Goal: Task Accomplishment & Management: Manage account settings

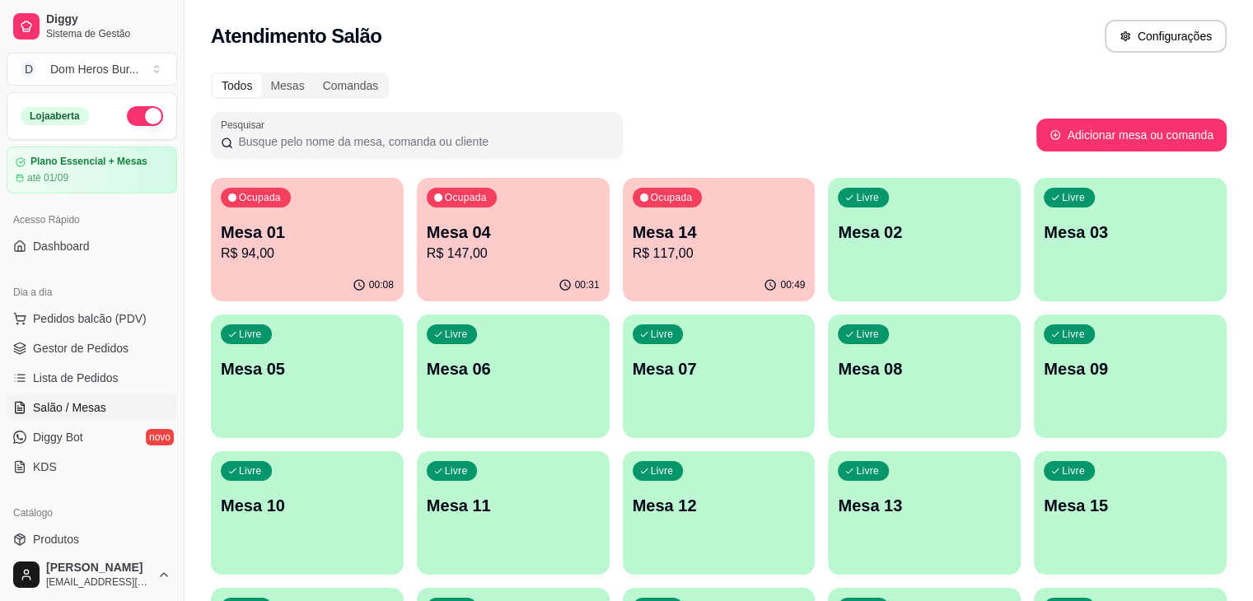
click at [483, 36] on div "Atendimento Salão Configurações" at bounding box center [719, 36] width 1016 height 33
click at [328, 249] on p "R$ 94,00" at bounding box center [307, 253] width 168 height 19
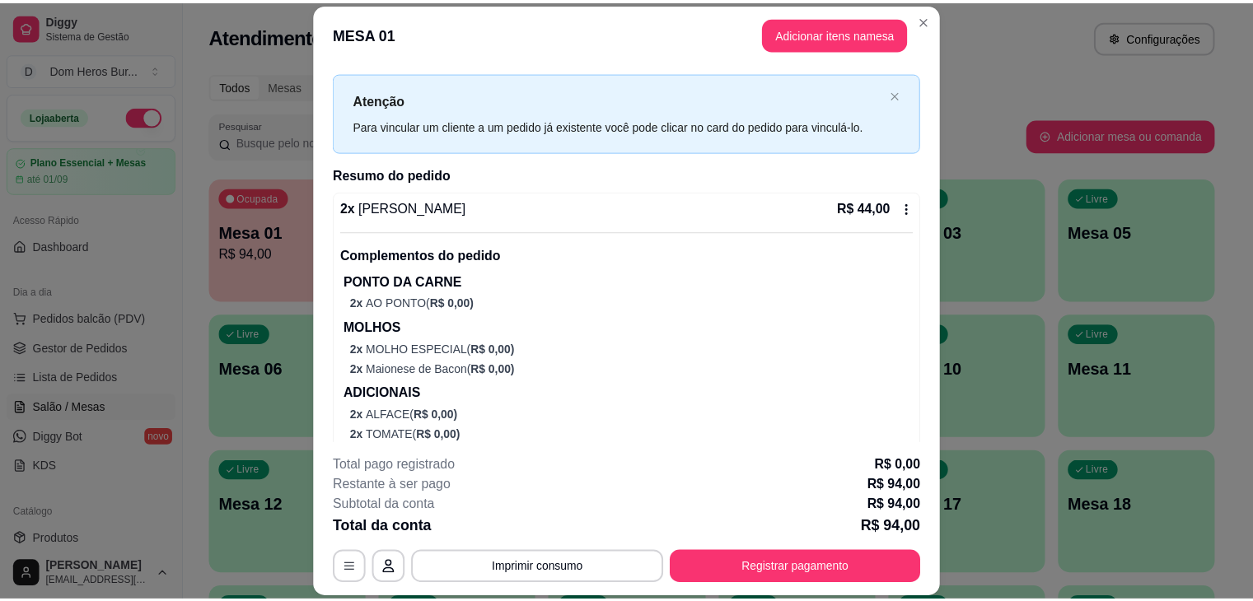
scroll to position [264, 0]
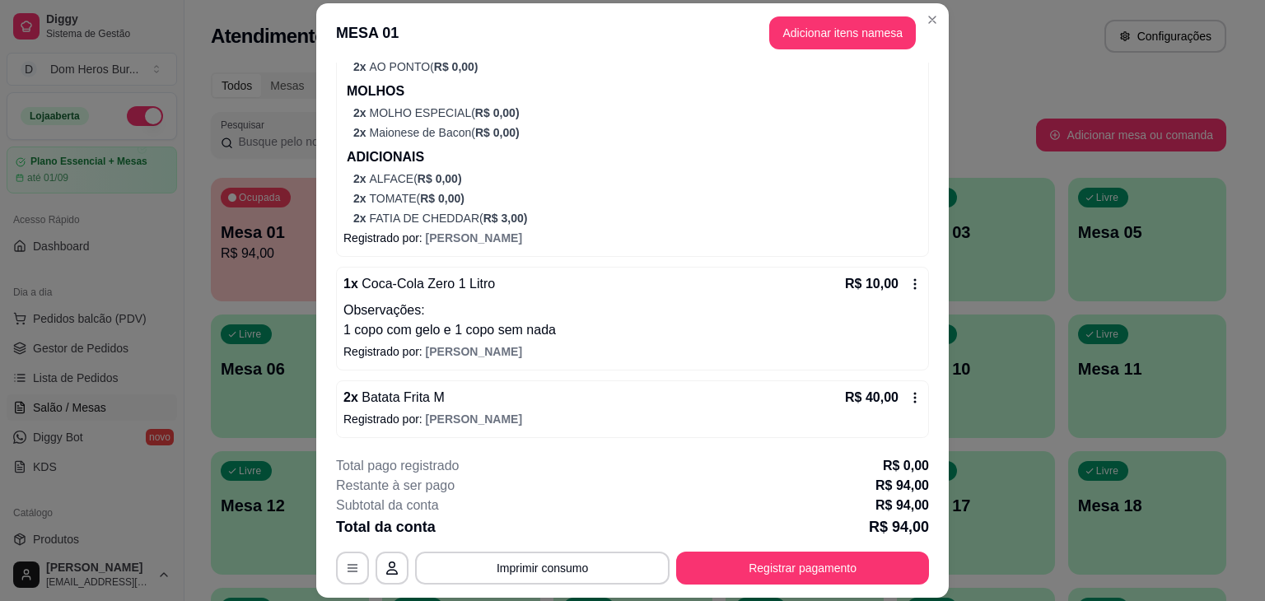
click at [715, 416] on p "Registrado por: Juliana" at bounding box center [633, 419] width 578 height 16
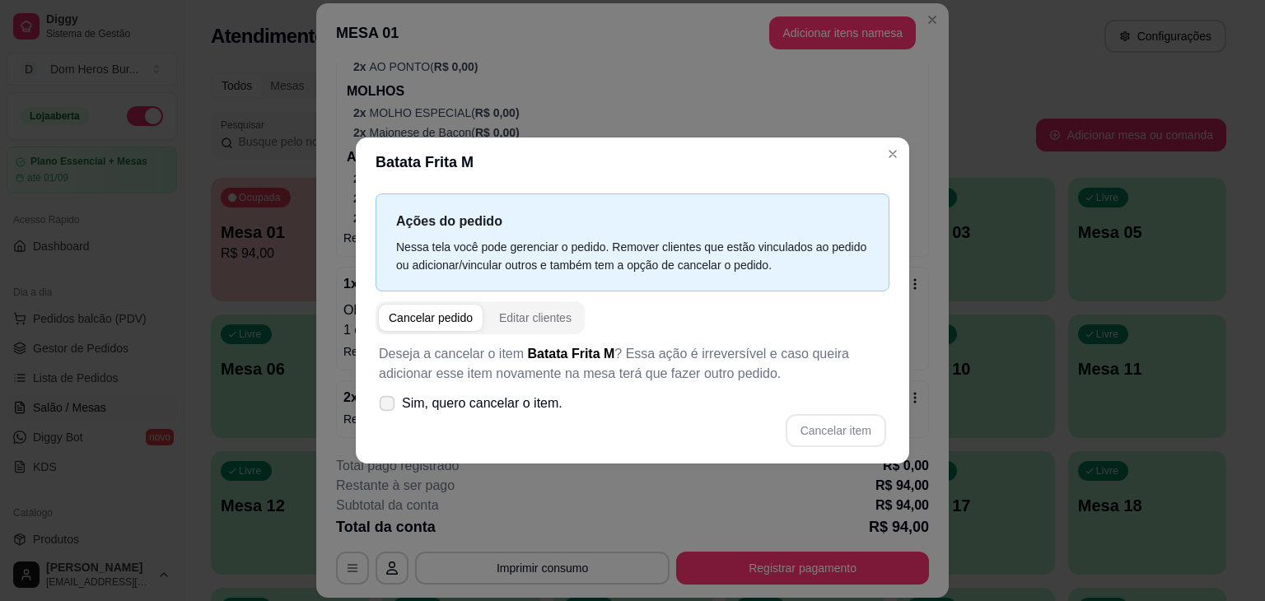
click at [454, 407] on span "Sim, quero cancelar o item." at bounding box center [482, 404] width 161 height 20
click at [389, 407] on input "Sim, quero cancelar o item." at bounding box center [383, 412] width 11 height 11
checkbox input "true"
click at [858, 438] on button "Cancelar item" at bounding box center [836, 431] width 98 height 32
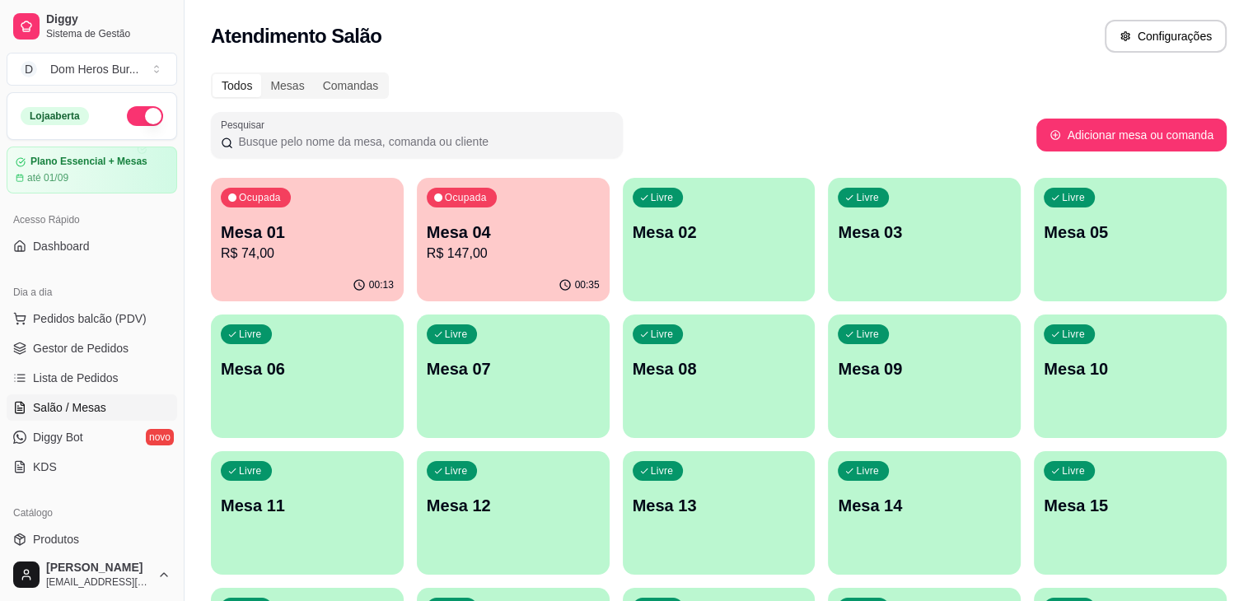
click at [577, 21] on div "Atendimento Salão Configurações" at bounding box center [719, 36] width 1016 height 33
click at [115, 342] on span "Gestor de Pedidos" at bounding box center [81, 348] width 96 height 16
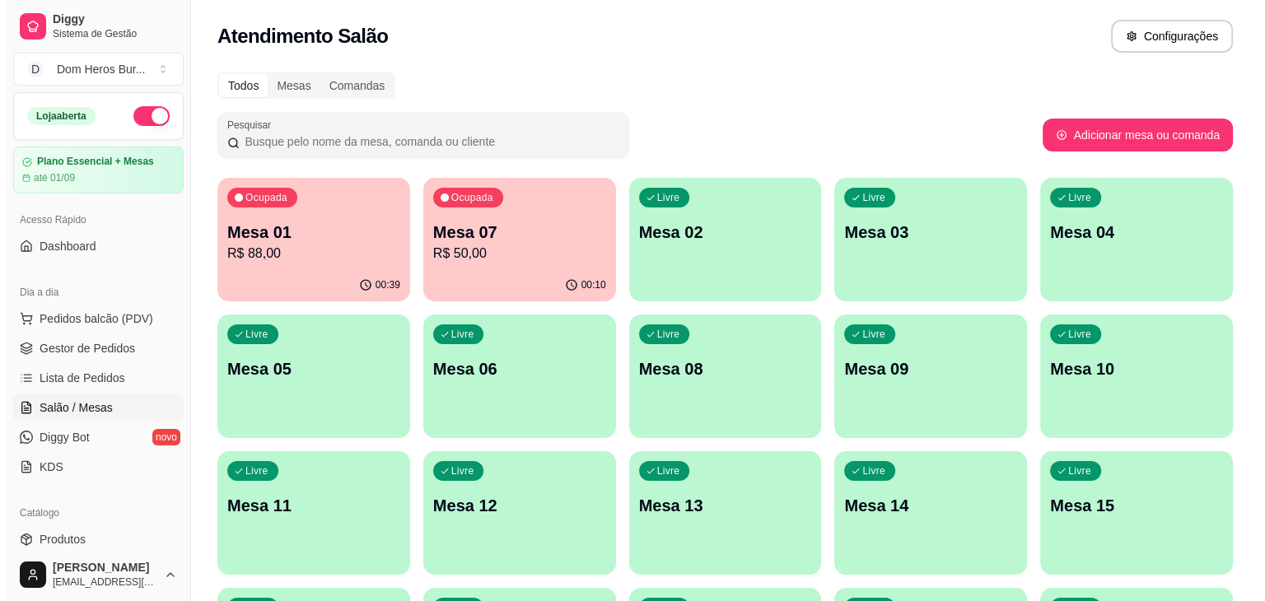
scroll to position [99, 0]
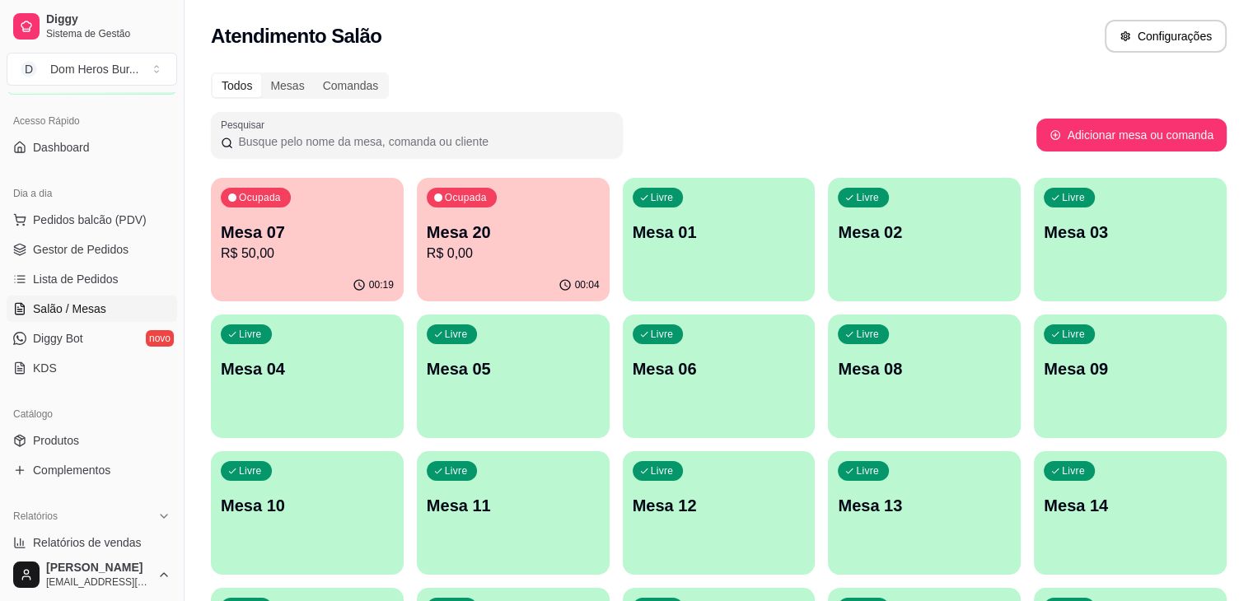
click at [262, 214] on div "Ocupada Mesa 07 R$ 50,00" at bounding box center [307, 223] width 193 height 91
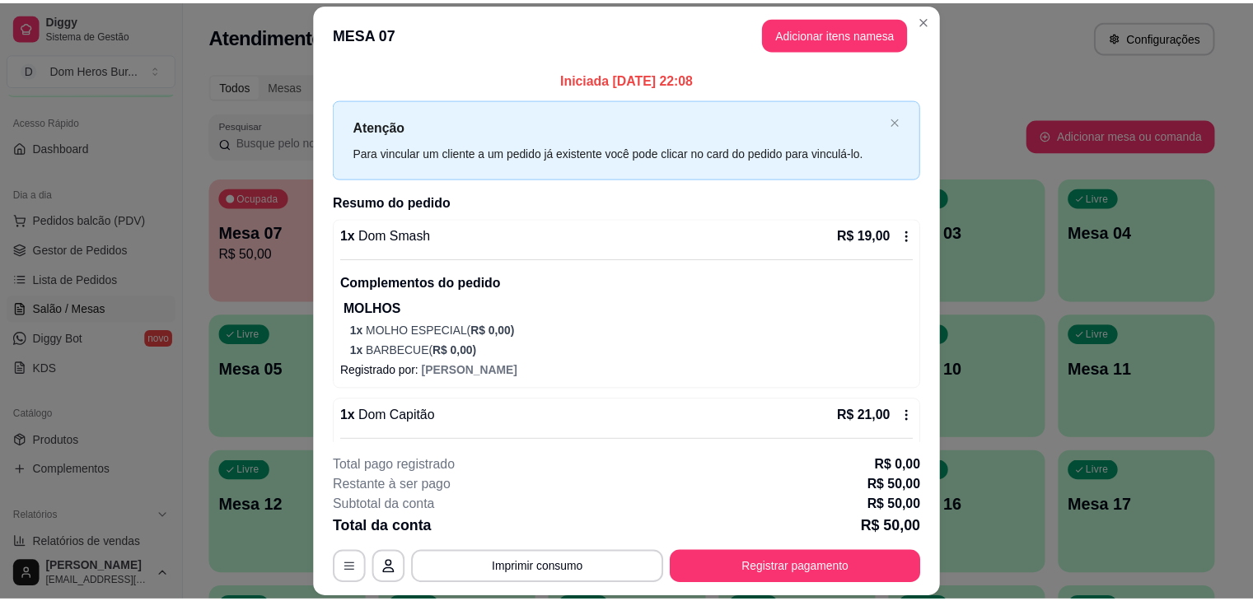
scroll to position [244, 0]
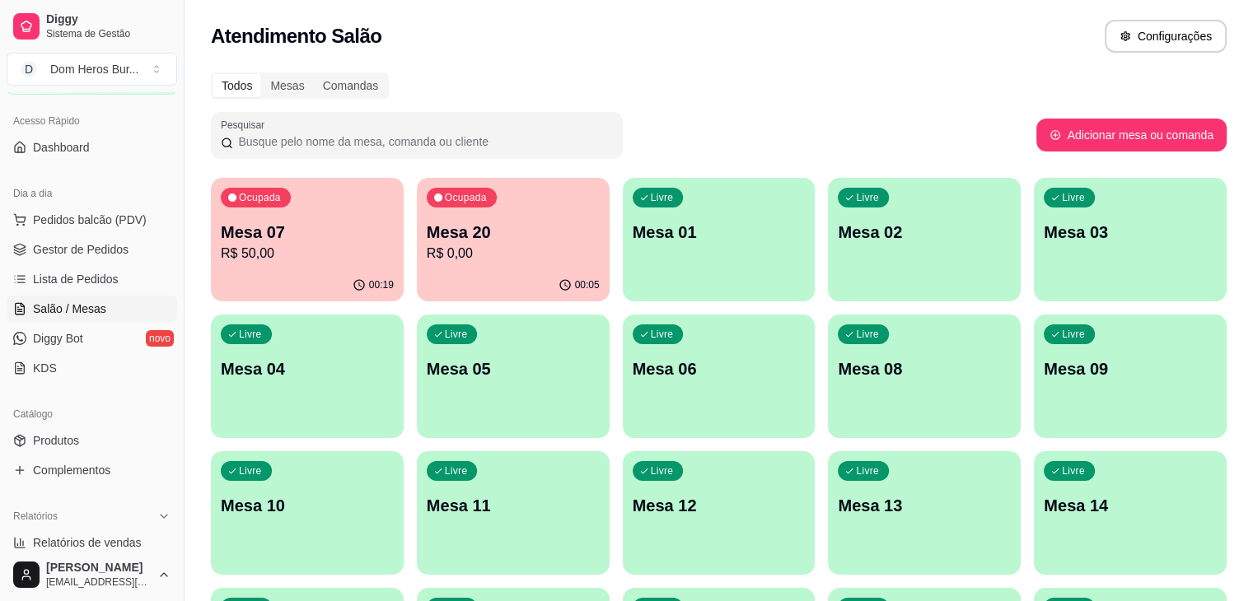
click at [125, 550] on div "Nicole nicolearaujo1201@gmail.com" at bounding box center [92, 575] width 184 height 53
click at [122, 545] on span "Relatórios de vendas" at bounding box center [87, 543] width 109 height 16
select select "ALL"
select select "0"
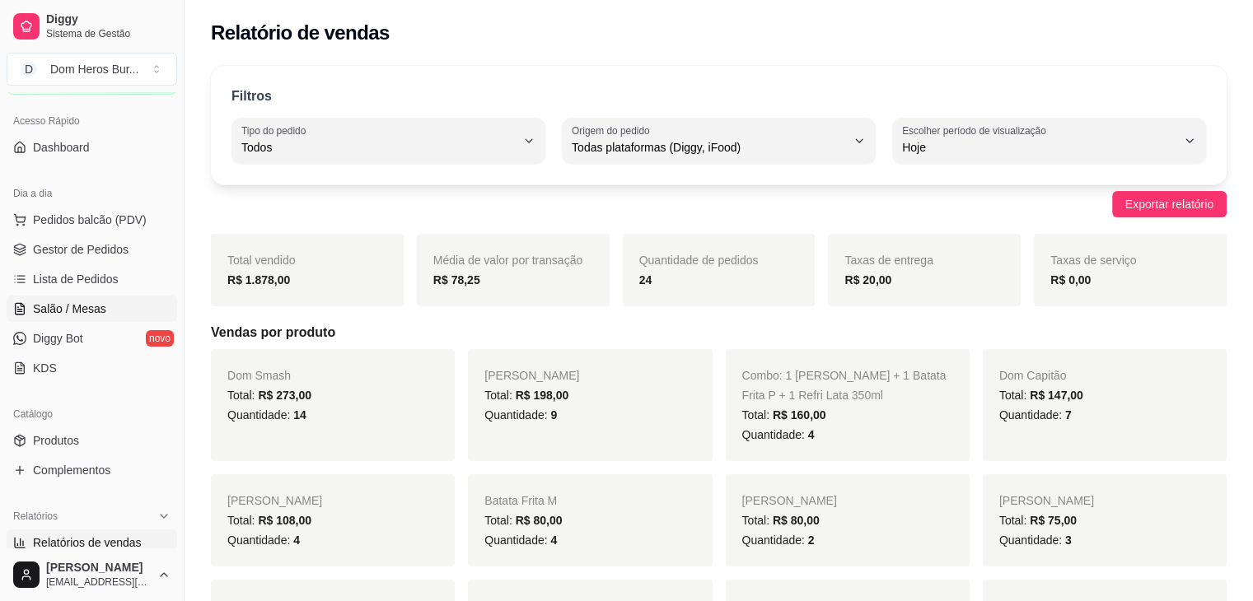
click at [87, 312] on span "Salão / Mesas" at bounding box center [69, 309] width 73 height 16
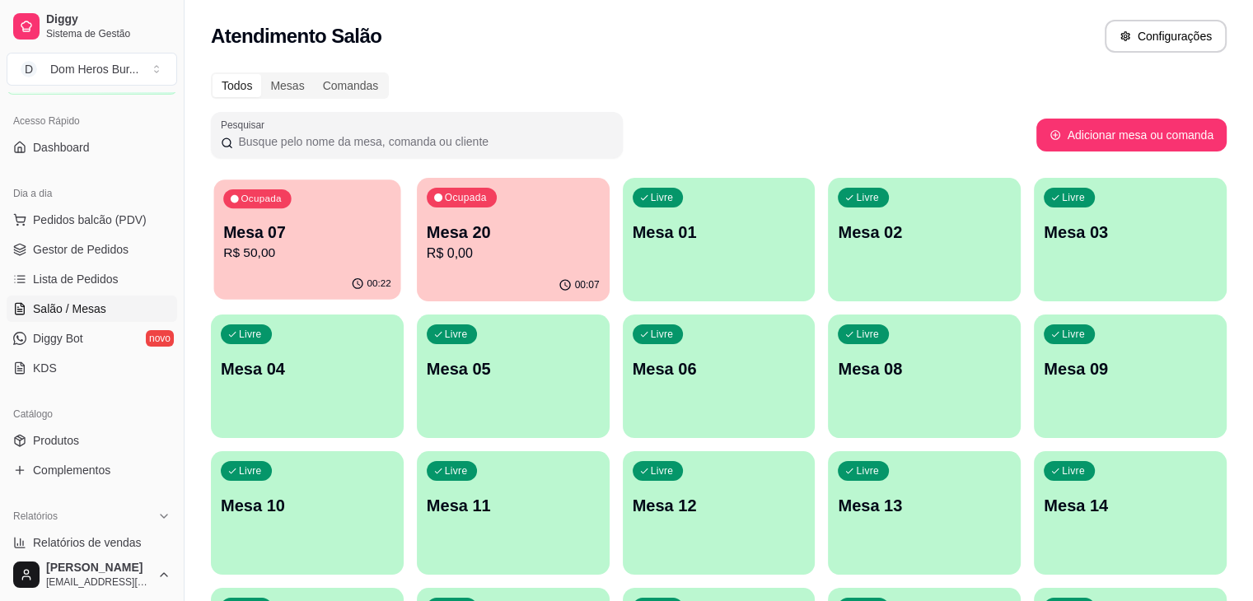
click at [303, 237] on p "Mesa 07" at bounding box center [307, 233] width 168 height 22
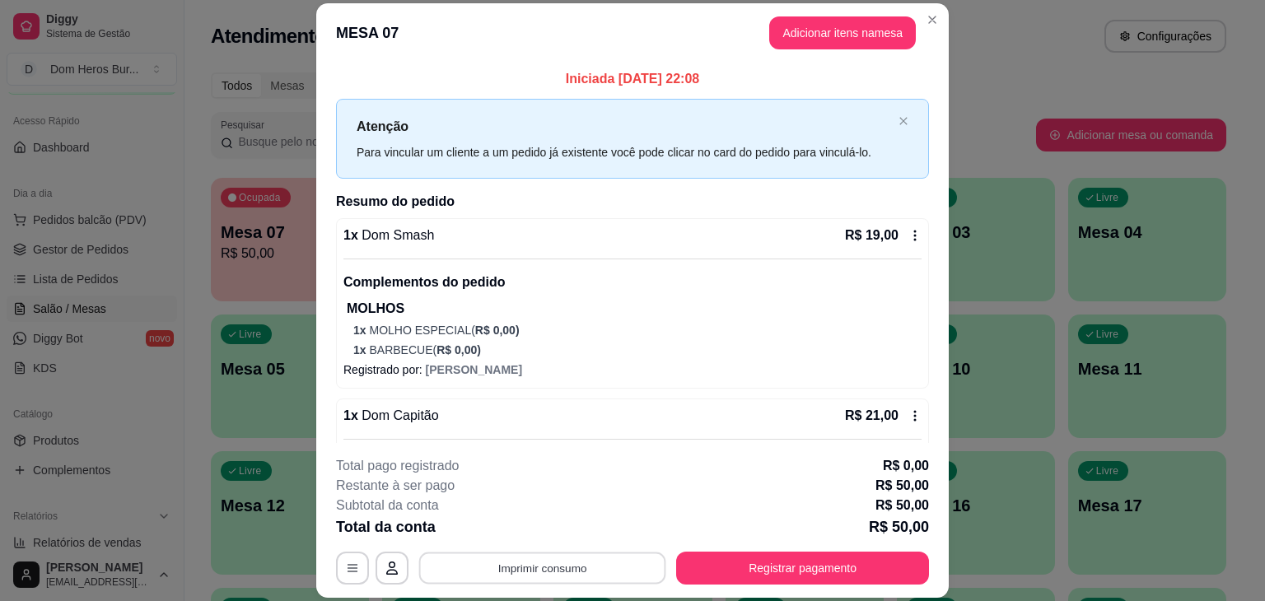
click at [544, 558] on button "Imprimir consumo" at bounding box center [542, 569] width 247 height 32
click at [542, 529] on button "IMPRESSORA" at bounding box center [541, 530] width 115 height 26
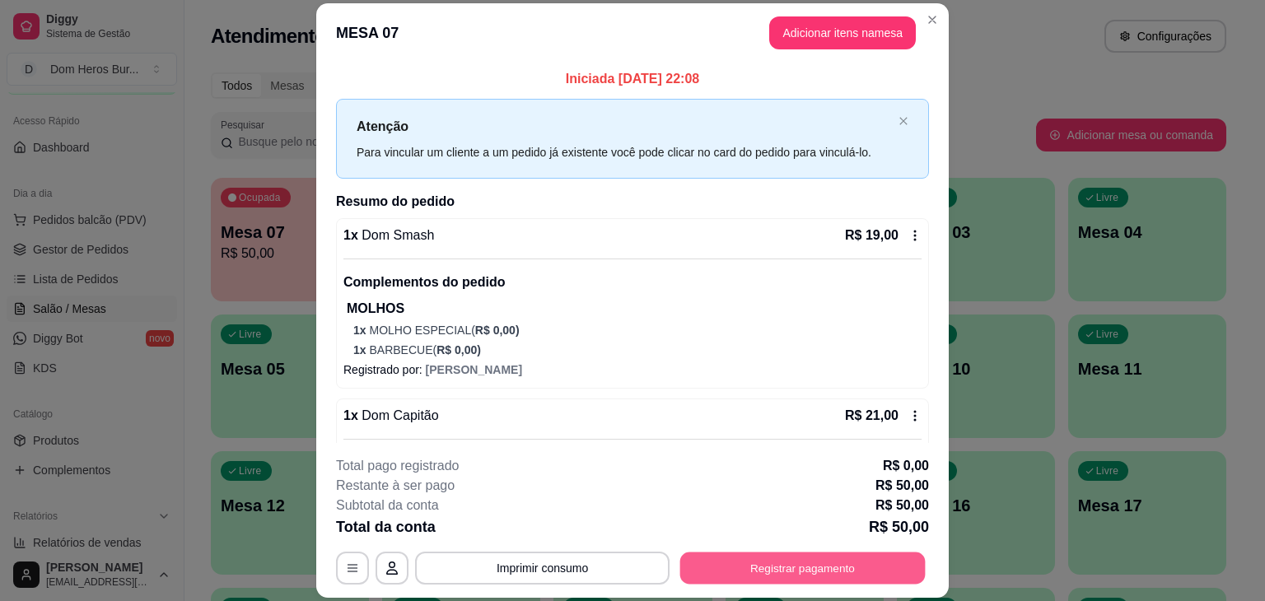
click at [809, 555] on button "Registrar pagamento" at bounding box center [804, 569] width 246 height 32
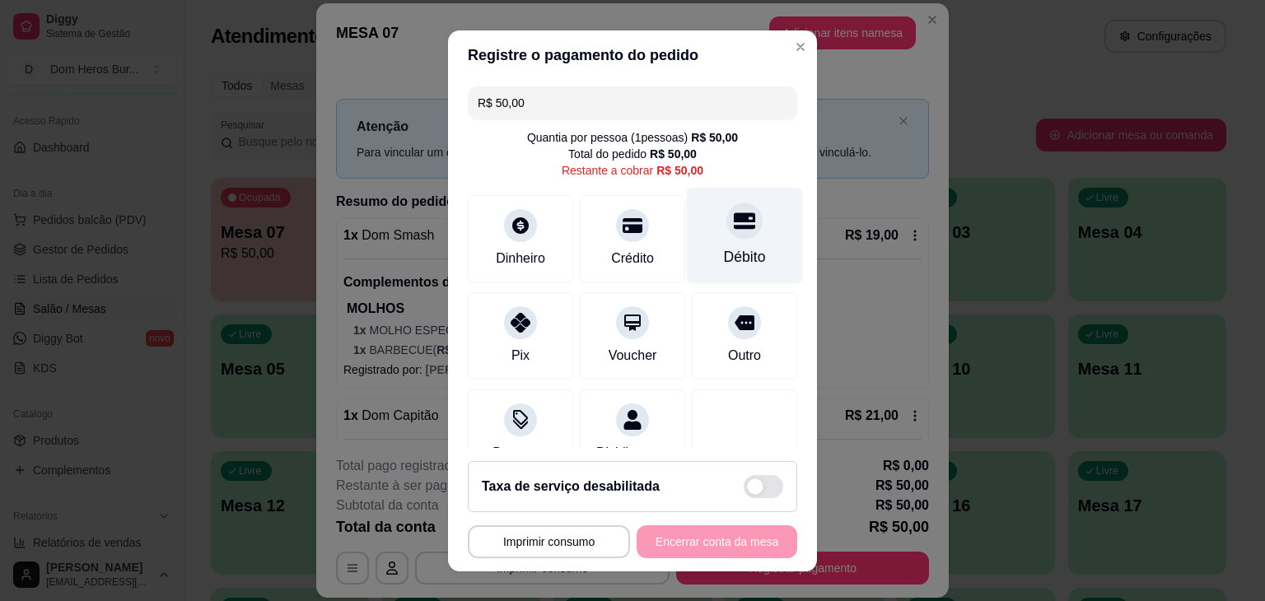
click at [734, 216] on icon at bounding box center [744, 221] width 21 height 16
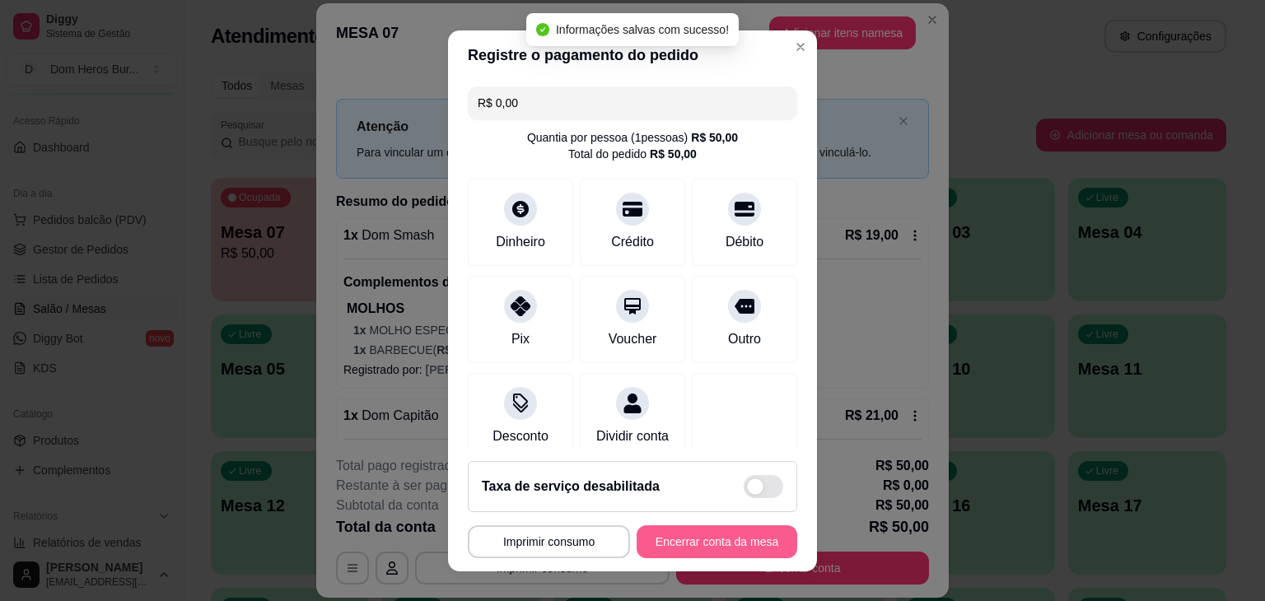
type input "R$ 0,00"
click at [693, 554] on button "Encerrar conta da mesa" at bounding box center [717, 542] width 156 height 32
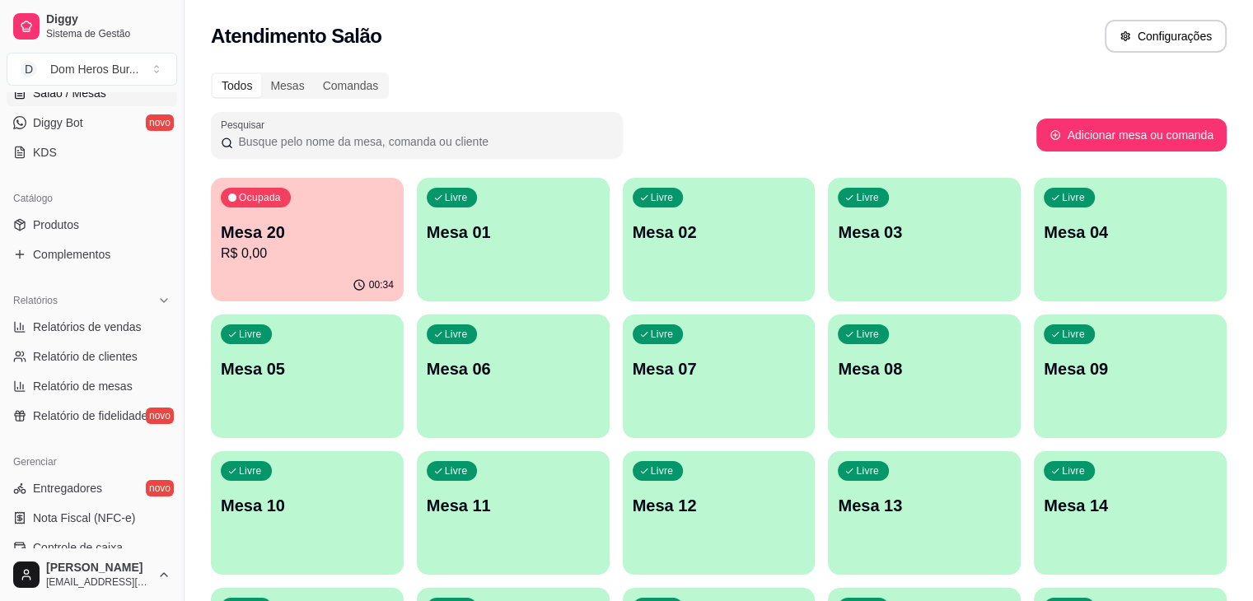
scroll to position [348, 0]
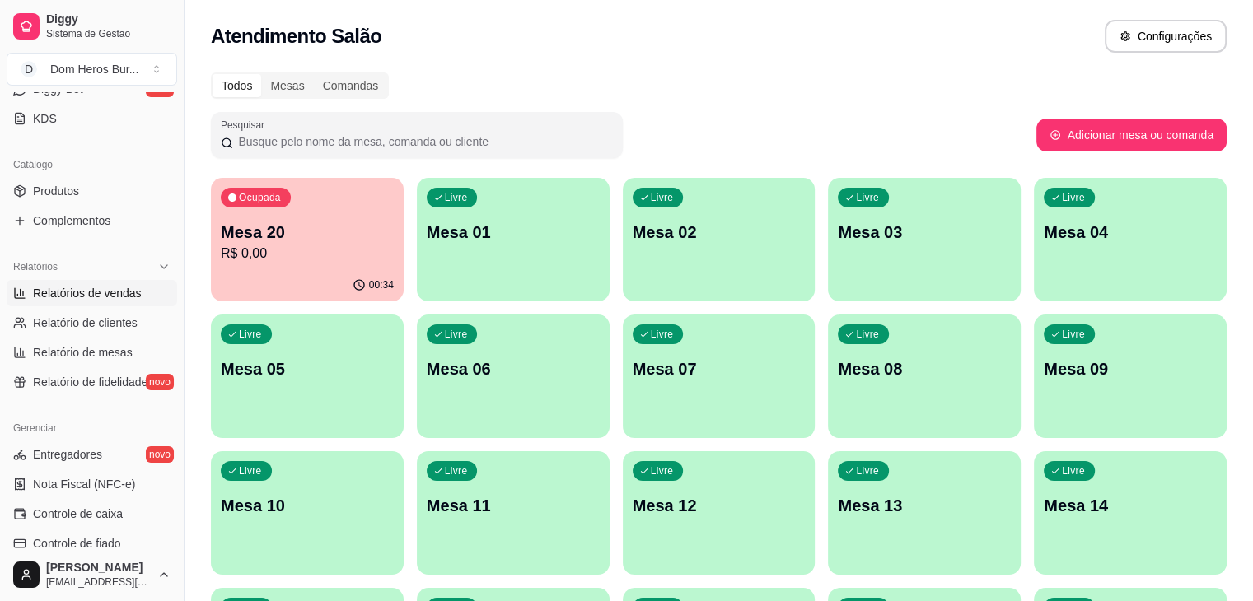
click at [138, 304] on link "Relatórios de vendas" at bounding box center [92, 293] width 171 height 26
